Goal: Information Seeking & Learning: Learn about a topic

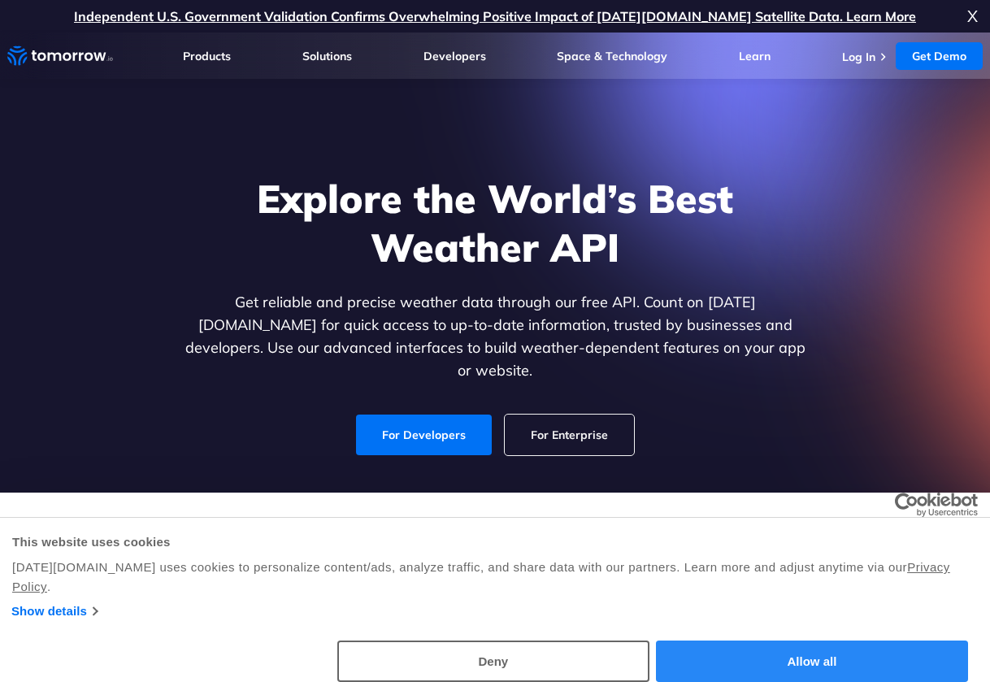
click at [761, 657] on button "Allow all" at bounding box center [812, 660] width 312 height 41
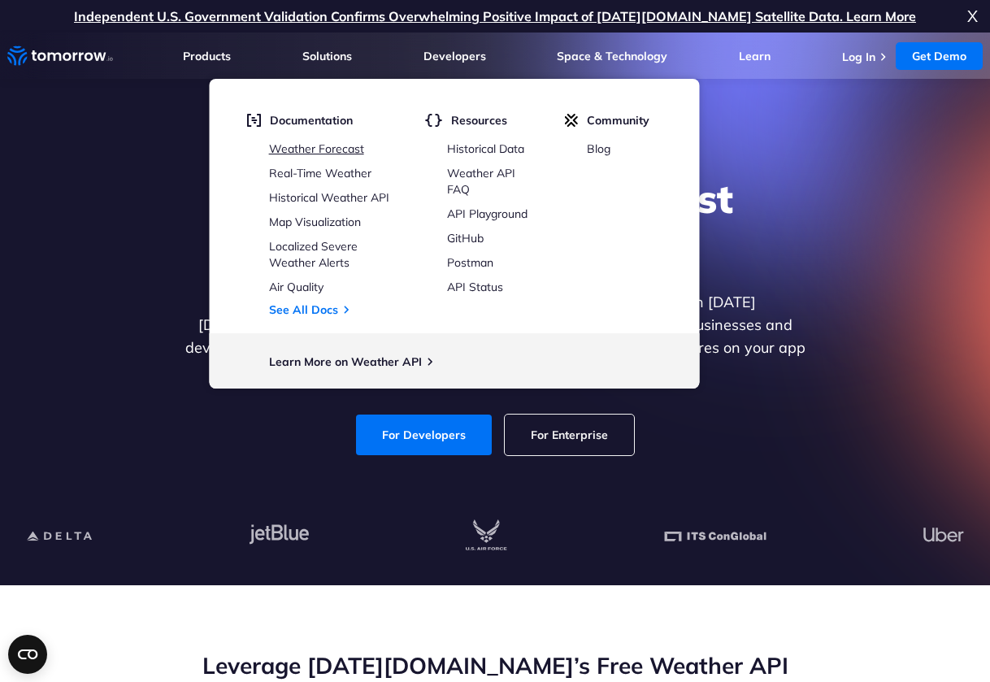
click at [332, 150] on link "Weather Forecast" at bounding box center [316, 148] width 95 height 15
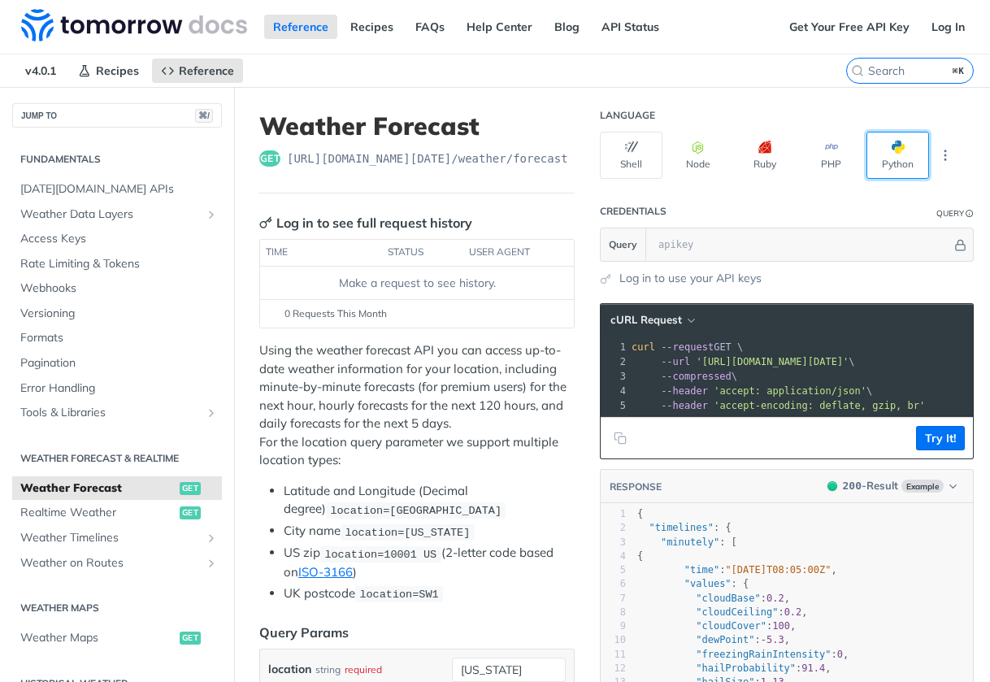
click at [884, 158] on button "Python" at bounding box center [897, 155] width 63 height 47
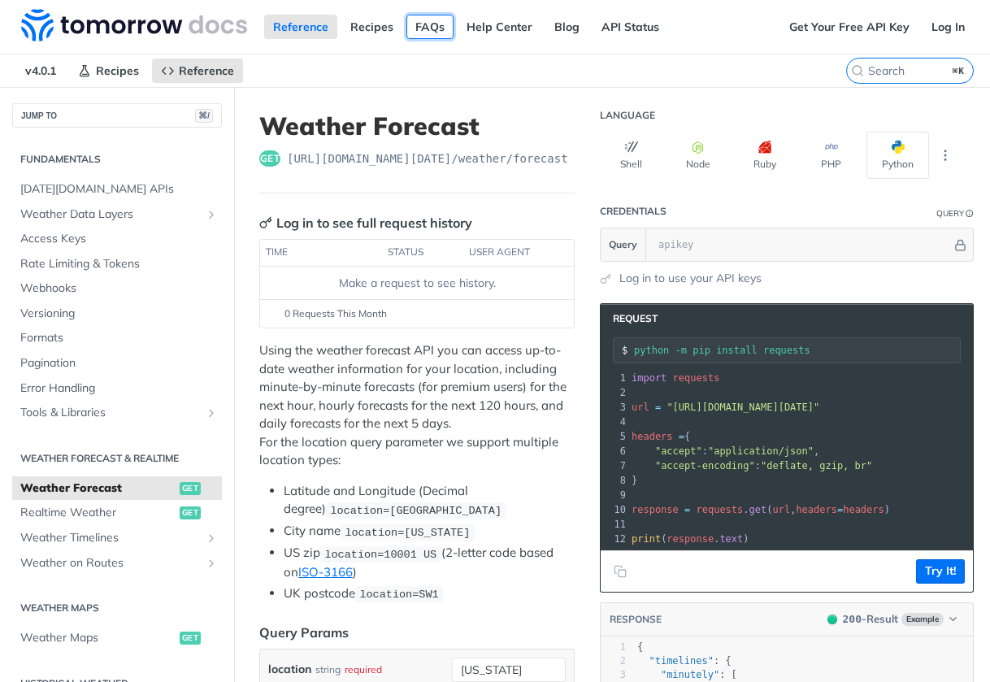
click at [416, 29] on link "FAQs" at bounding box center [429, 27] width 47 height 24
